Goal: Navigation & Orientation: Find specific page/section

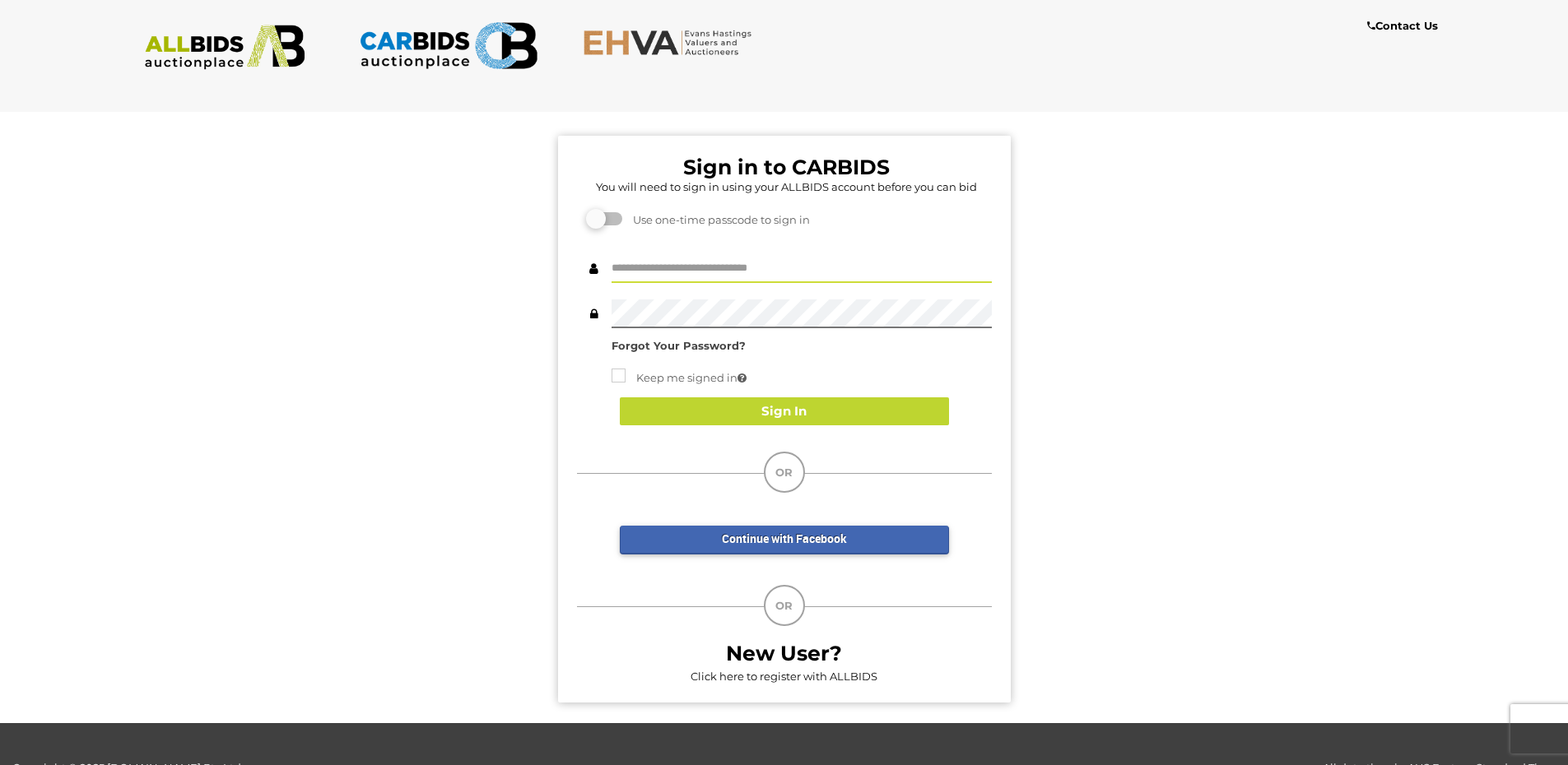
click at [739, 266] on input "text" at bounding box center [801, 268] width 380 height 28
click at [306, 558] on div "Sign in to CARBIDS You will need to sign in using your ALLBIDS account before y…" at bounding box center [784, 411] width 1593 height 625
click at [852, 670] on div "New User? Click here to register with ALLBIDS" at bounding box center [784, 657] width 440 height 60
click at [782, 679] on link "Click here to register with ALLBIDS" at bounding box center [784, 676] width 187 height 13
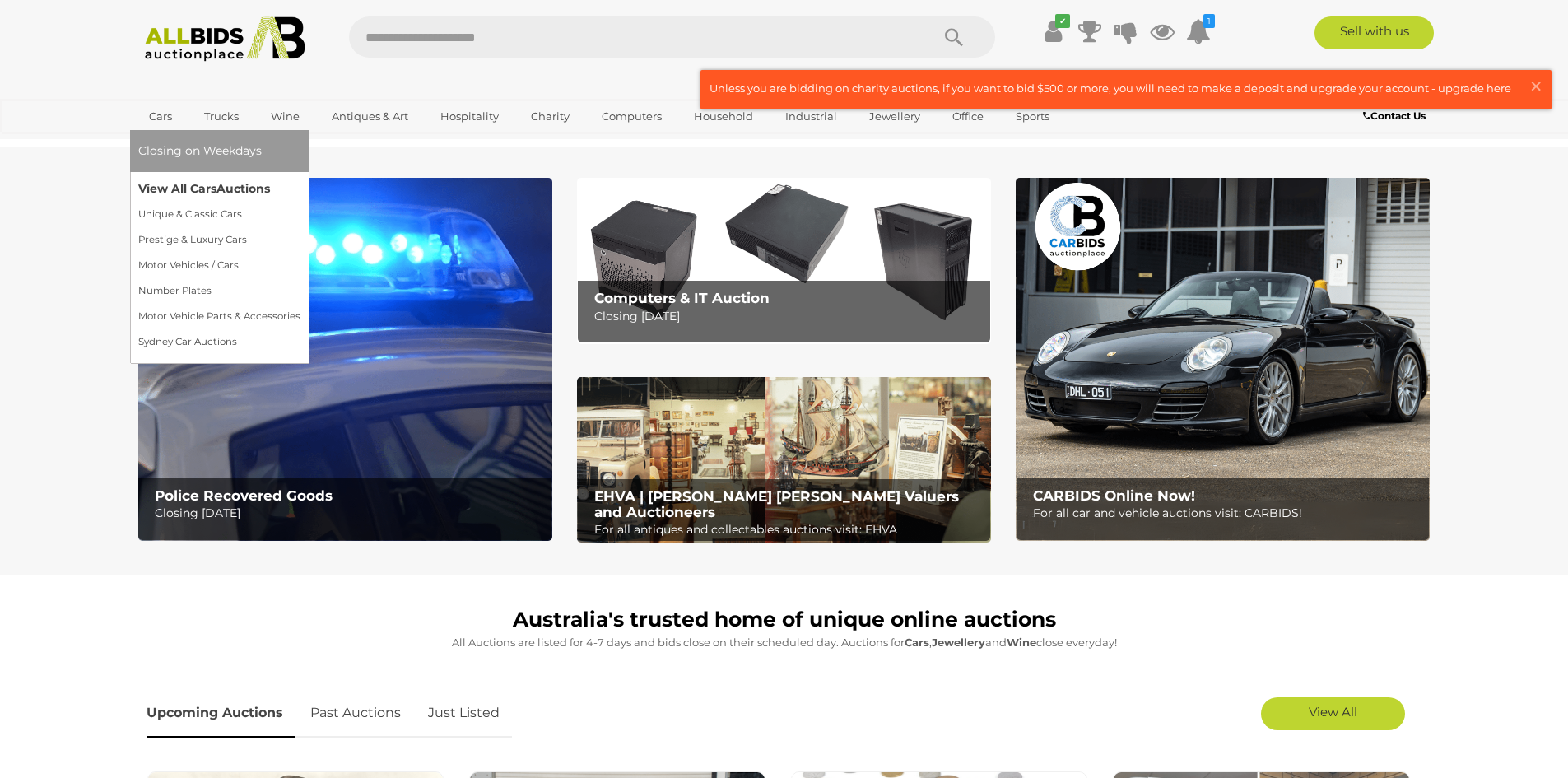
click at [220, 191] on span "Auctions" at bounding box center [243, 189] width 53 height 15
